Goal: Information Seeking & Learning: Check status

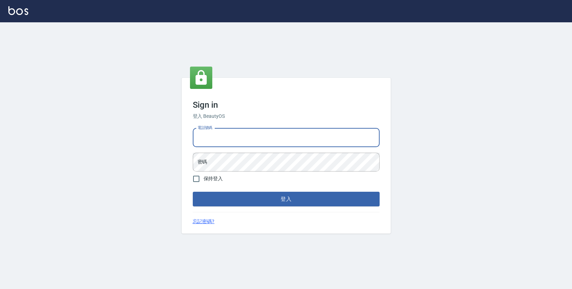
type input "0423178168"
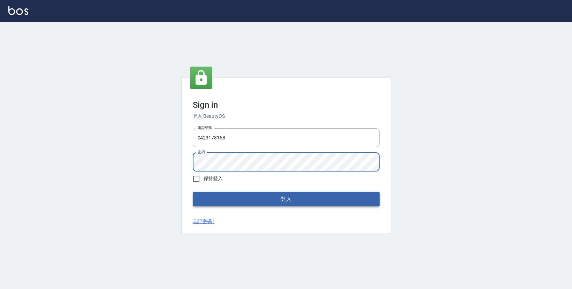
click at [234, 199] on button "登入" at bounding box center [286, 199] width 187 height 15
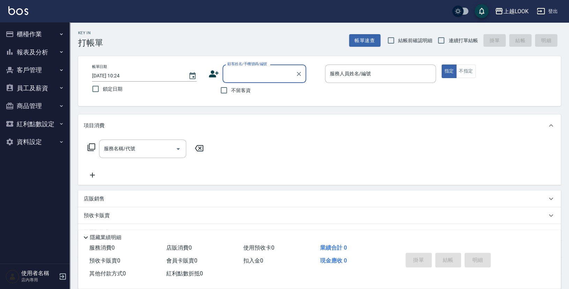
click at [40, 53] on button "報表及分析" at bounding box center [35, 52] width 64 height 18
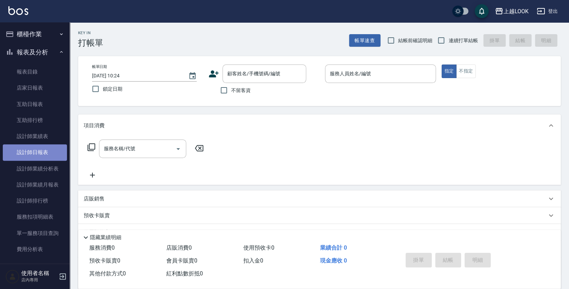
click at [39, 153] on link "設計師日報表" at bounding box center [35, 152] width 64 height 16
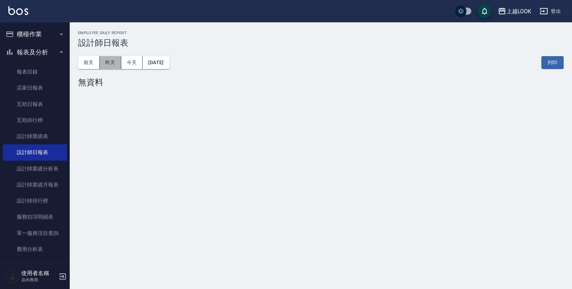
click at [104, 62] on button "昨天" at bounding box center [111, 62] width 22 height 13
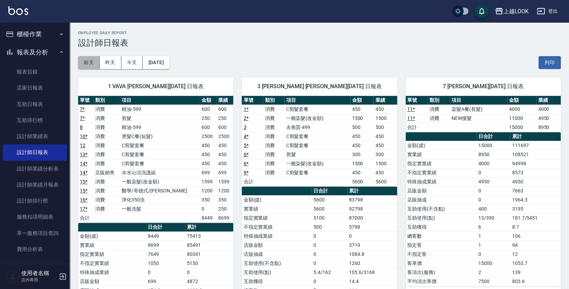
click at [94, 59] on button "前天" at bounding box center [89, 62] width 22 height 13
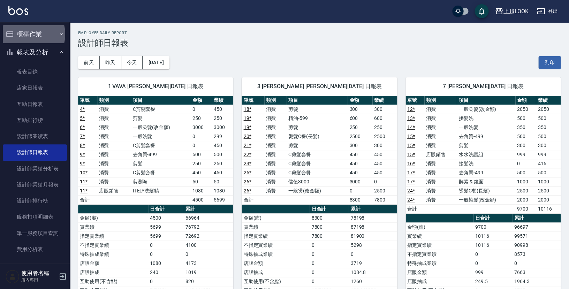
click at [24, 34] on button "櫃檯作業" at bounding box center [35, 34] width 64 height 18
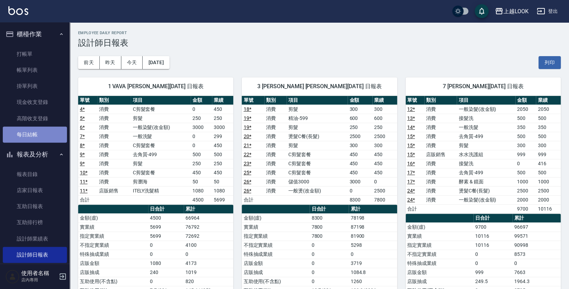
click at [38, 131] on link "每日結帳" at bounding box center [35, 135] width 64 height 16
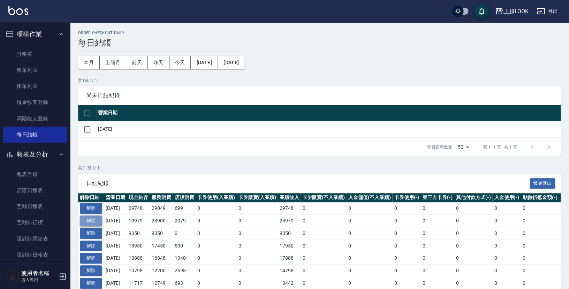
click at [94, 216] on button "解除" at bounding box center [91, 220] width 22 height 11
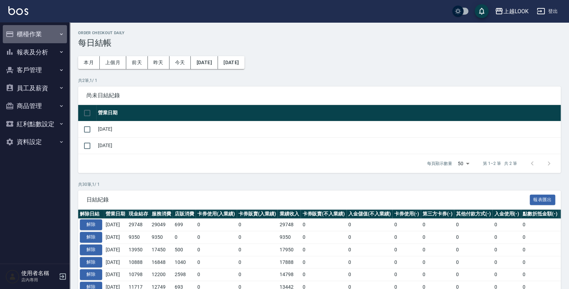
click at [32, 32] on button "櫃檯作業" at bounding box center [35, 34] width 64 height 18
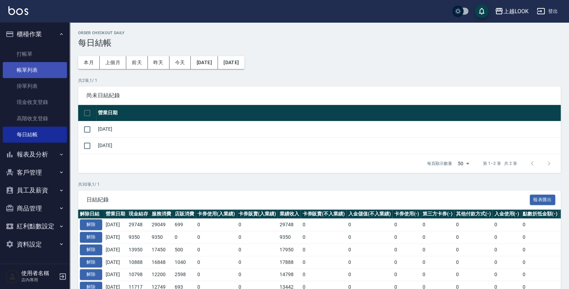
click at [30, 69] on link "帳單列表" at bounding box center [35, 70] width 64 height 16
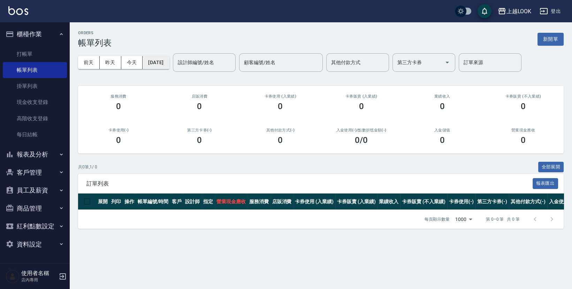
click at [164, 61] on button "[DATE]" at bounding box center [156, 62] width 26 height 13
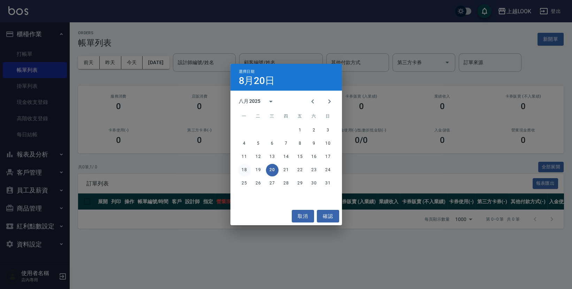
click at [245, 169] on button "18" at bounding box center [244, 170] width 13 height 13
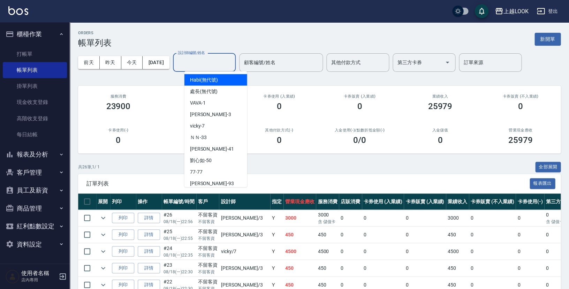
click at [215, 61] on div "設計師編號/姓名 設計師編號/姓名" at bounding box center [204, 62] width 63 height 18
type input "7"
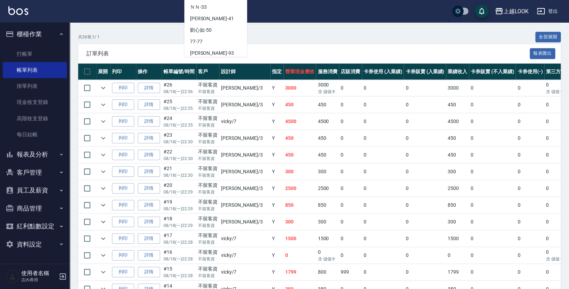
scroll to position [143, 0]
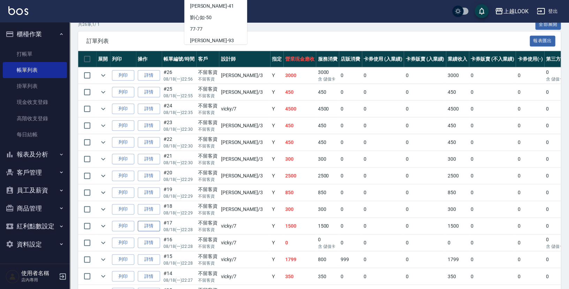
click at [148, 221] on link "詳情" at bounding box center [149, 226] width 22 height 11
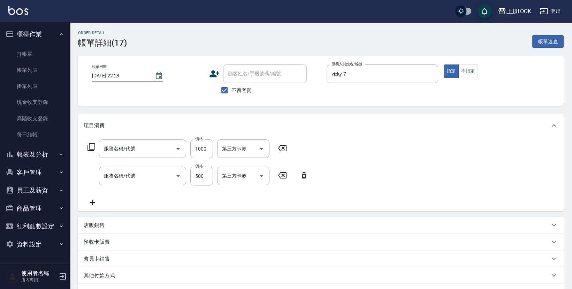
type input "2025/08/18 22:28"
checkbox input "true"
type input "vicky-7"
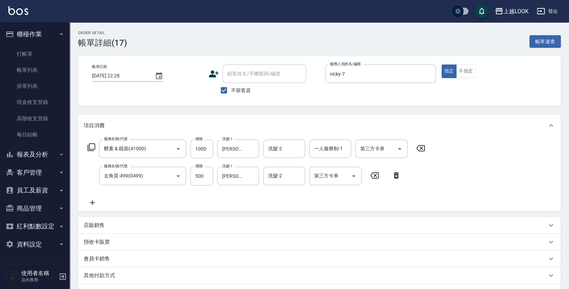
type input "酵素 & 鏡面(41000)"
type input "去角質-499(0499)"
click at [154, 144] on input "酵素 & 鏡面(41000)" at bounding box center [132, 149] width 61 height 12
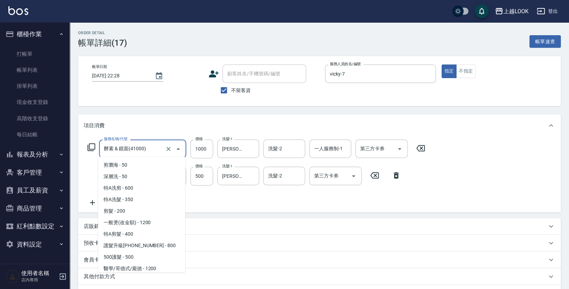
click at [154, 144] on input "酵素 & 鏡面(41000)" at bounding box center [132, 149] width 61 height 12
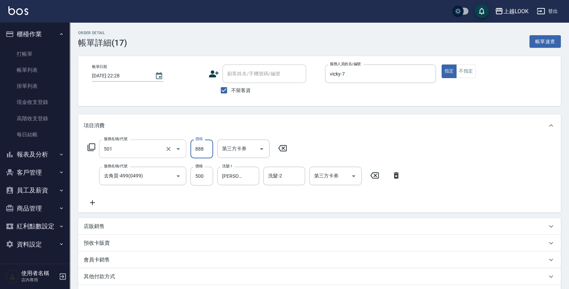
type input "一般染髮(改金額)(501)"
type input "1200"
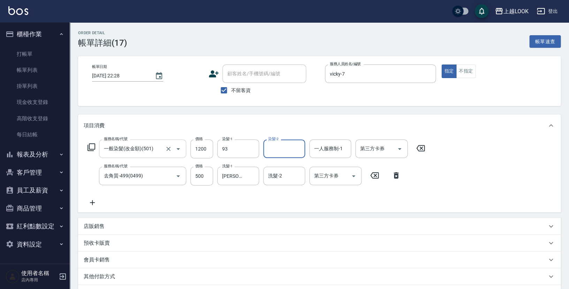
type input "瑄瑄-93"
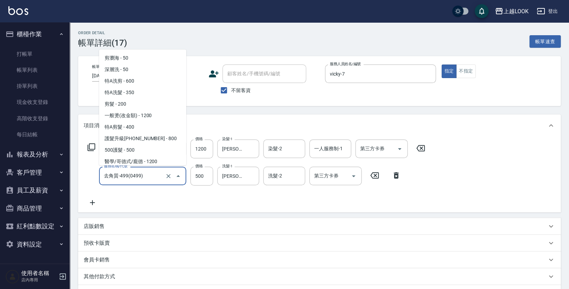
click at [152, 180] on input "去角質-499(0499)" at bounding box center [132, 176] width 61 height 12
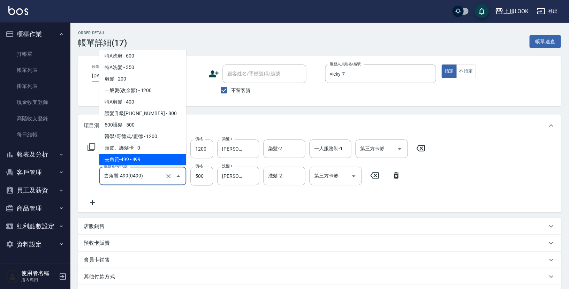
click at [152, 180] on input "去角質-499(0499)" at bounding box center [132, 176] width 61 height 12
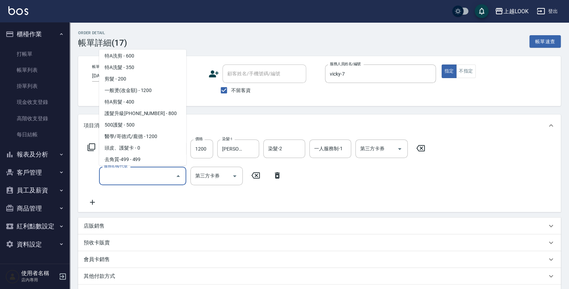
scroll to position [0, 0]
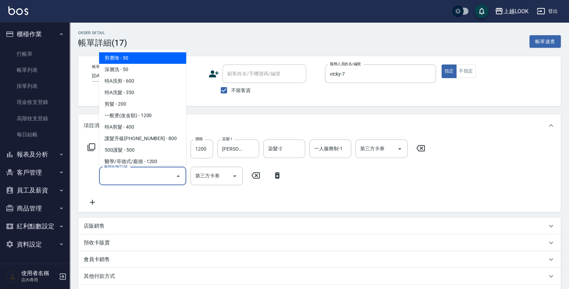
type input "3"
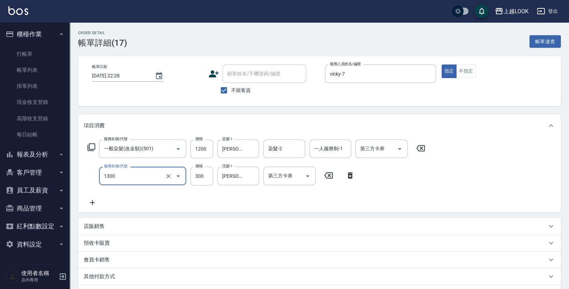
type input "一般洗髮(1300)"
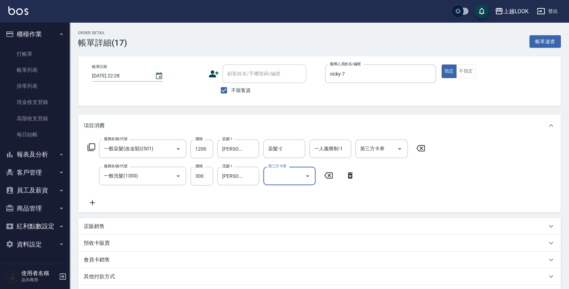
scroll to position [84, 0]
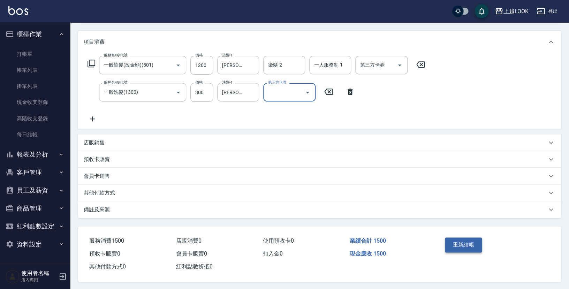
click at [462, 238] on button "重新結帳" at bounding box center [463, 244] width 37 height 15
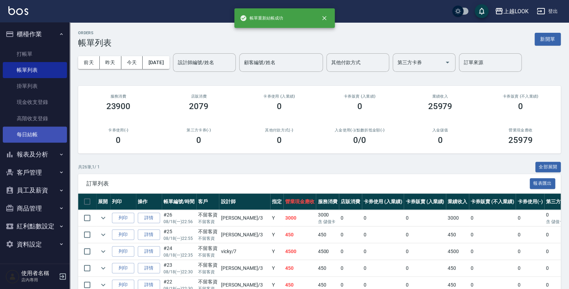
click at [34, 134] on link "每日結帳" at bounding box center [35, 135] width 64 height 16
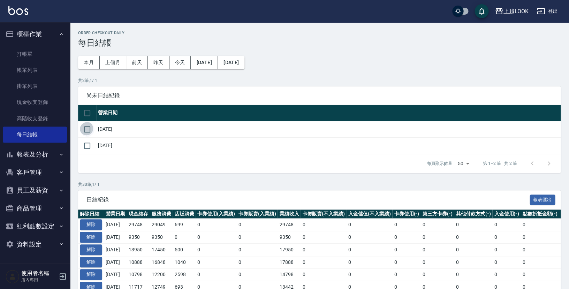
click at [81, 128] on input "checkbox" at bounding box center [87, 129] width 15 height 15
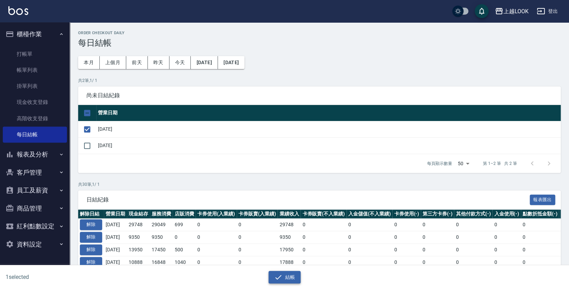
click at [281, 274] on icon "button" at bounding box center [278, 277] width 8 height 8
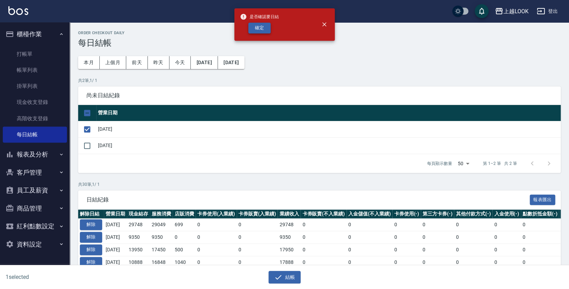
click at [257, 28] on button "確定" at bounding box center [259, 28] width 22 height 11
checkbox input "false"
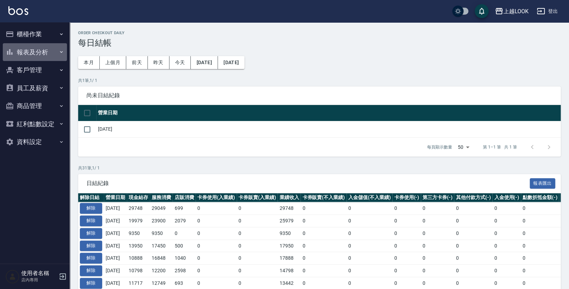
click at [35, 51] on button "報表及分析" at bounding box center [35, 52] width 64 height 18
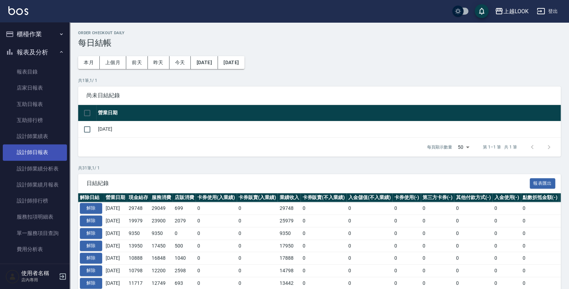
click at [31, 147] on link "設計師日報表" at bounding box center [35, 152] width 64 height 16
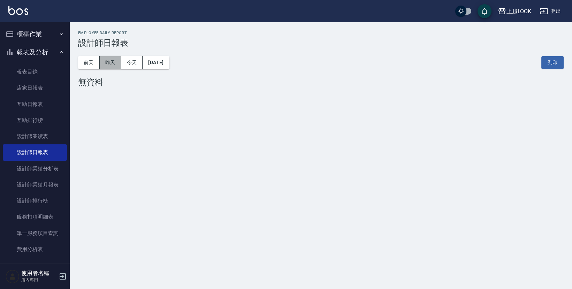
click at [109, 63] on button "昨天" at bounding box center [111, 62] width 22 height 13
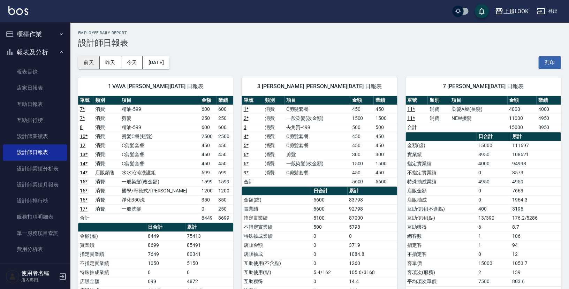
click at [88, 62] on button "前天" at bounding box center [89, 62] width 22 height 13
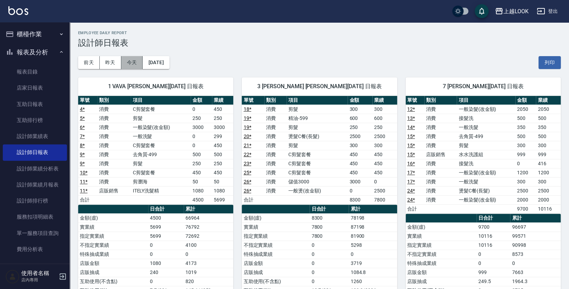
click at [129, 60] on button "今天" at bounding box center [132, 62] width 22 height 13
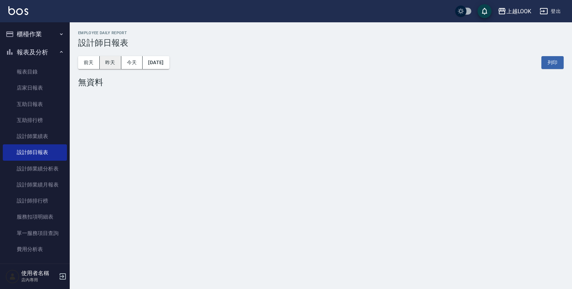
click at [114, 64] on button "昨天" at bounding box center [111, 62] width 22 height 13
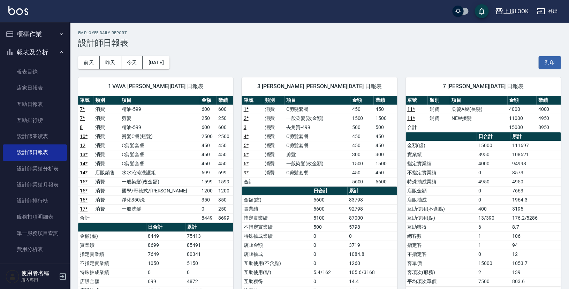
click at [28, 51] on button "報表及分析" at bounding box center [35, 52] width 64 height 18
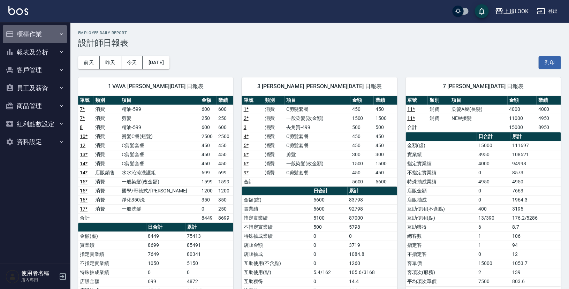
click at [28, 38] on button "櫃檯作業" at bounding box center [35, 34] width 64 height 18
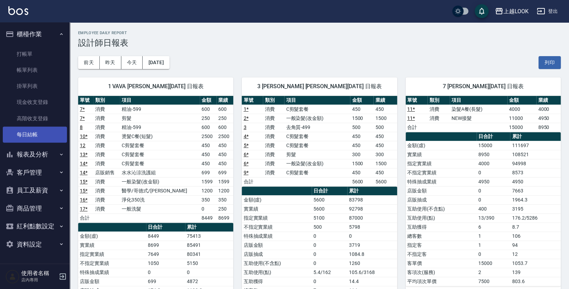
click at [28, 131] on link "每日結帳" at bounding box center [35, 135] width 64 height 16
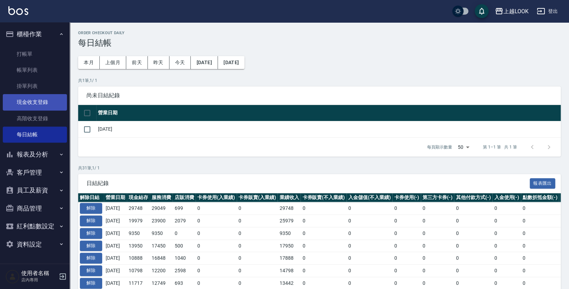
click at [31, 102] on link "現金收支登錄" at bounding box center [35, 102] width 64 height 16
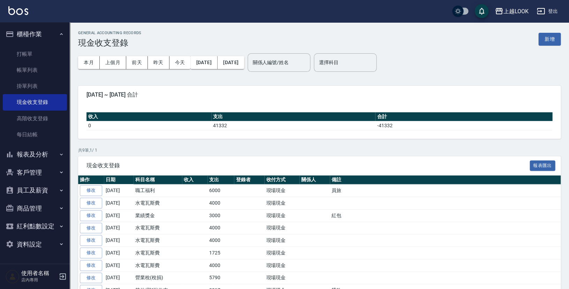
click at [38, 151] on button "報表及分析" at bounding box center [35, 154] width 64 height 18
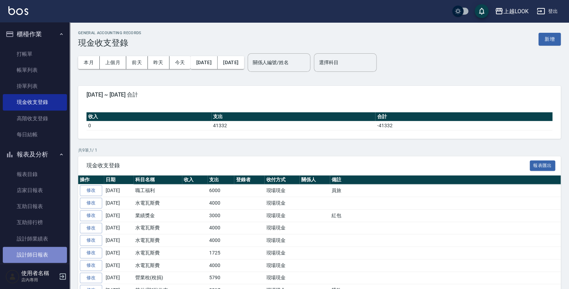
click at [46, 248] on link "設計師日報表" at bounding box center [35, 255] width 64 height 16
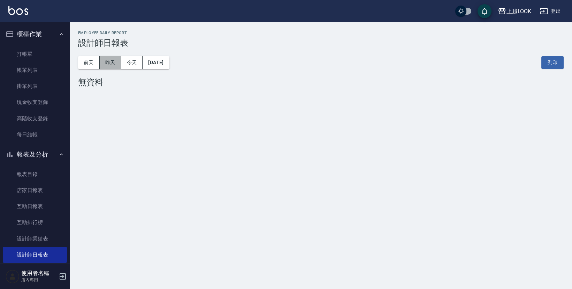
click at [113, 63] on button "昨天" at bounding box center [111, 62] width 22 height 13
